Goal: Task Accomplishment & Management: Complete application form

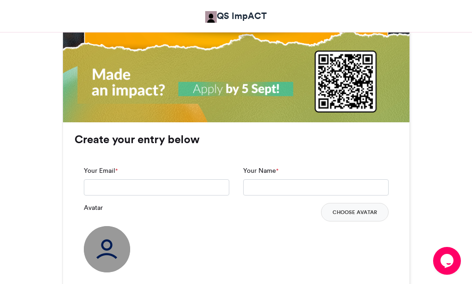
scroll to position [601, 0]
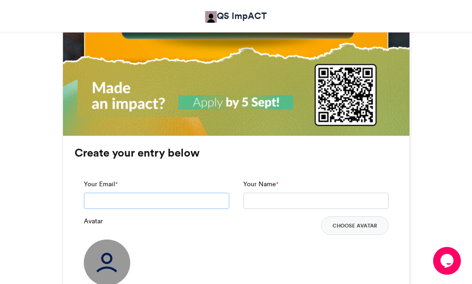
click at [92, 202] on input "Your Email *" at bounding box center [156, 201] width 145 height 17
type input "**********"
click at [259, 200] on input "Your Name *" at bounding box center [315, 201] width 145 height 17
type input "**********"
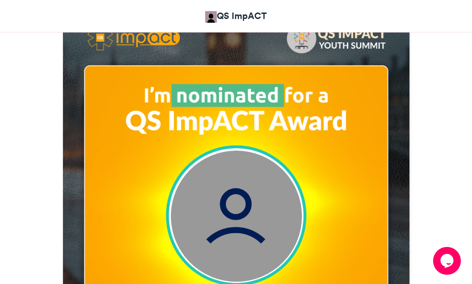
scroll to position [315, 0]
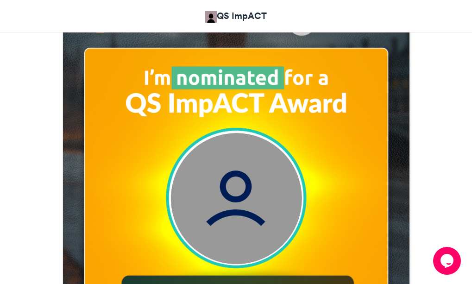
click at [224, 218] on img at bounding box center [235, 198] width 131 height 131
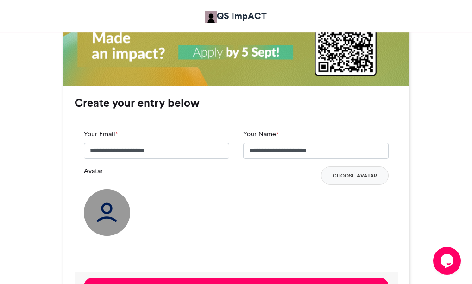
scroll to position [667, 0]
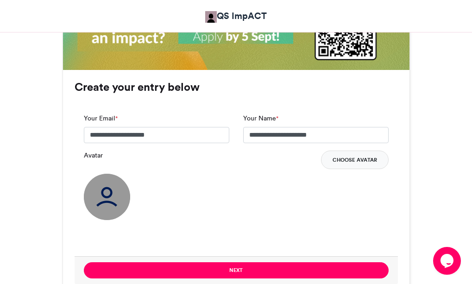
click at [353, 160] on button "Choose Avatar" at bounding box center [355, 159] width 68 height 19
click at [102, 195] on img at bounding box center [107, 197] width 46 height 46
click at [332, 161] on button "Choose Avatar" at bounding box center [355, 159] width 68 height 19
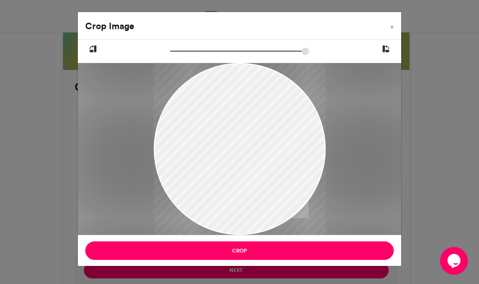
drag, startPoint x: 238, startPoint y: 65, endPoint x: 235, endPoint y: 86, distance: 21.0
click at [235, 86] on div at bounding box center [240, 149] width 172 height 172
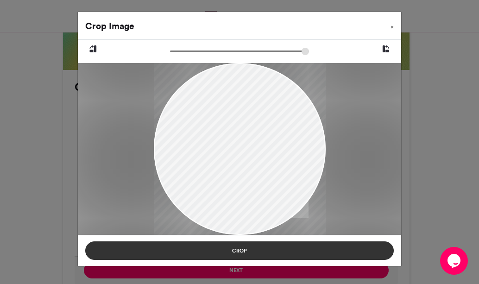
click at [238, 247] on button "Crop" at bounding box center [239, 250] width 308 height 19
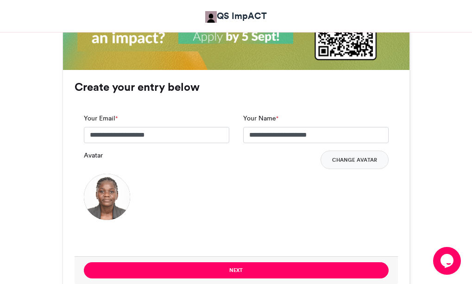
click at [100, 195] on img at bounding box center [107, 197] width 46 height 46
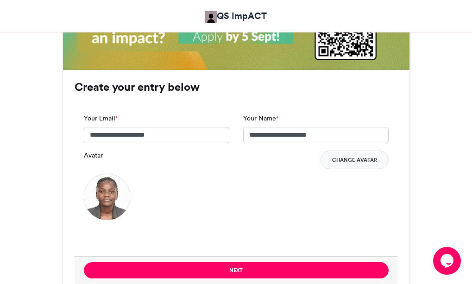
click at [100, 195] on img at bounding box center [107, 197] width 46 height 46
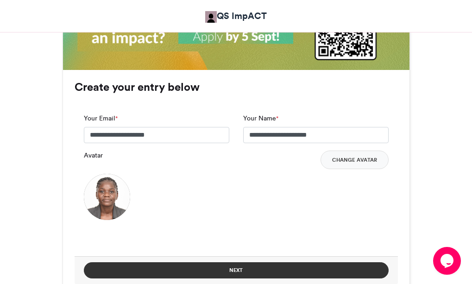
click at [238, 269] on button "Next" at bounding box center [236, 270] width 305 height 16
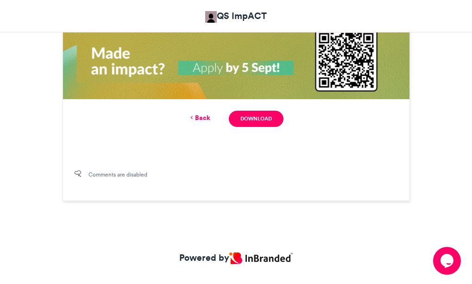
scroll to position [655, 0]
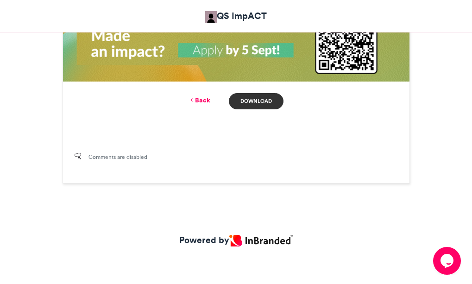
click at [261, 100] on link "Download" at bounding box center [256, 101] width 54 height 16
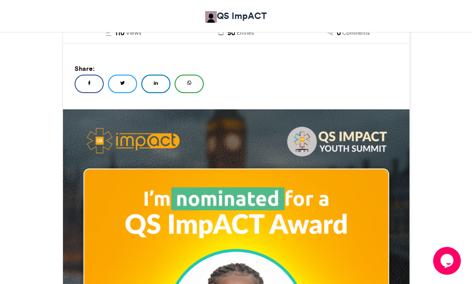
scroll to position [204, 0]
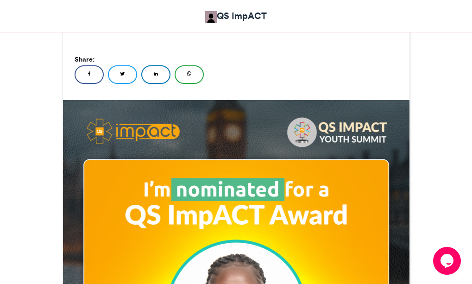
click at [156, 73] on icon at bounding box center [155, 73] width 5 height 6
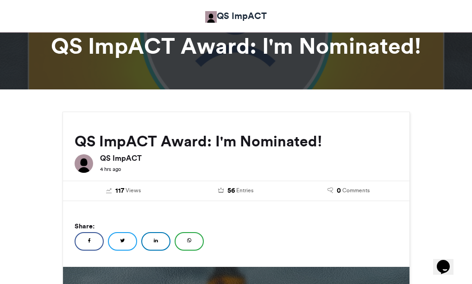
scroll to position [19, 0]
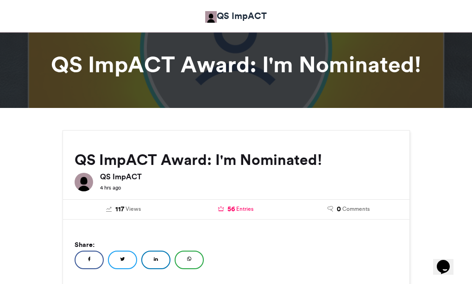
click at [238, 208] on span "Entries" at bounding box center [244, 209] width 17 height 8
click at [238, 192] on div "4 hrs ago" at bounding box center [249, 187] width 298 height 10
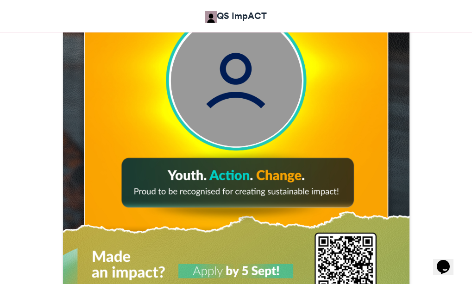
scroll to position [445, 0]
